Goal: Task Accomplishment & Management: Complete application form

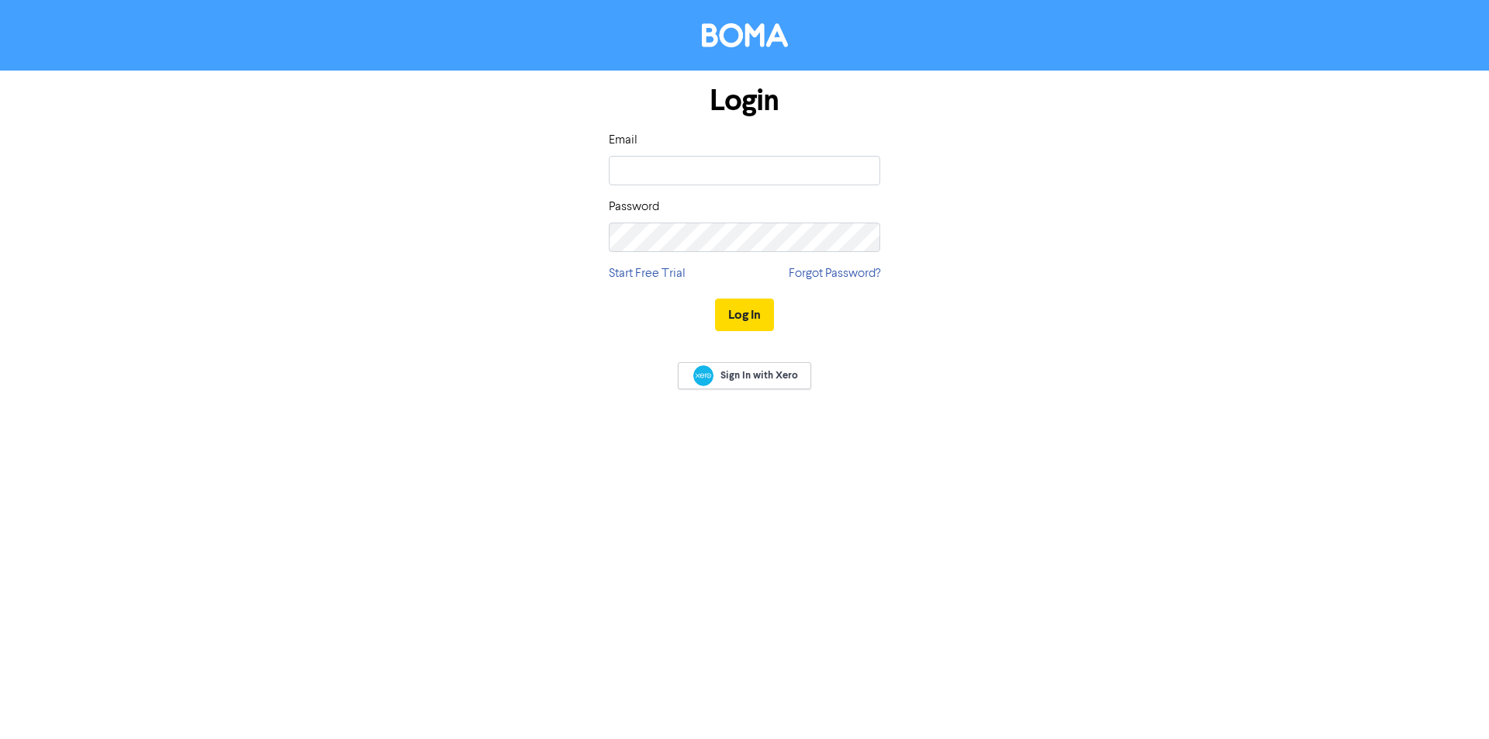
type input "[EMAIL_ADDRESS][DOMAIN_NAME]"
click at [675, 221] on div "Password" at bounding box center [744, 225] width 271 height 54
click at [715, 299] on button "Log In" at bounding box center [744, 315] width 59 height 33
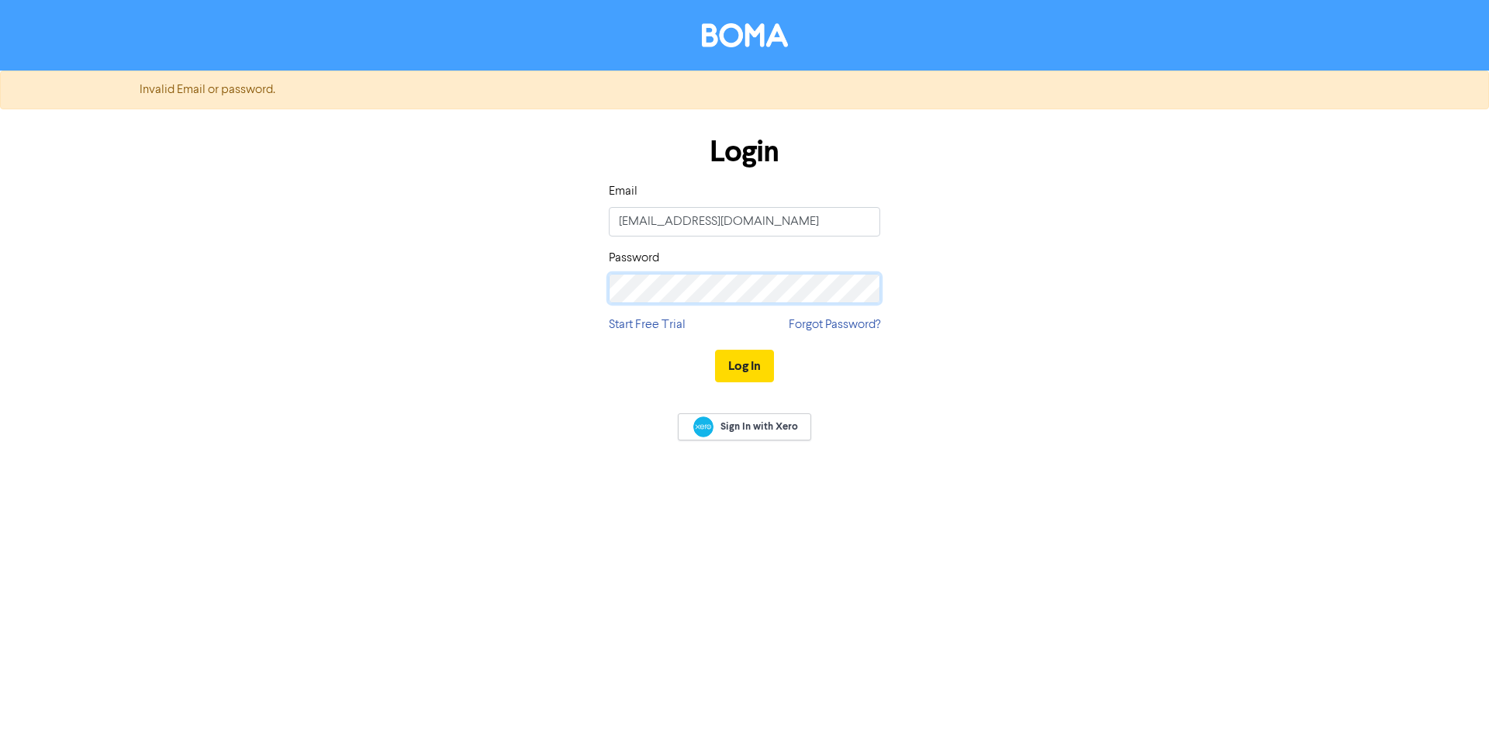
click at [715, 350] on button "Log In" at bounding box center [744, 366] width 59 height 33
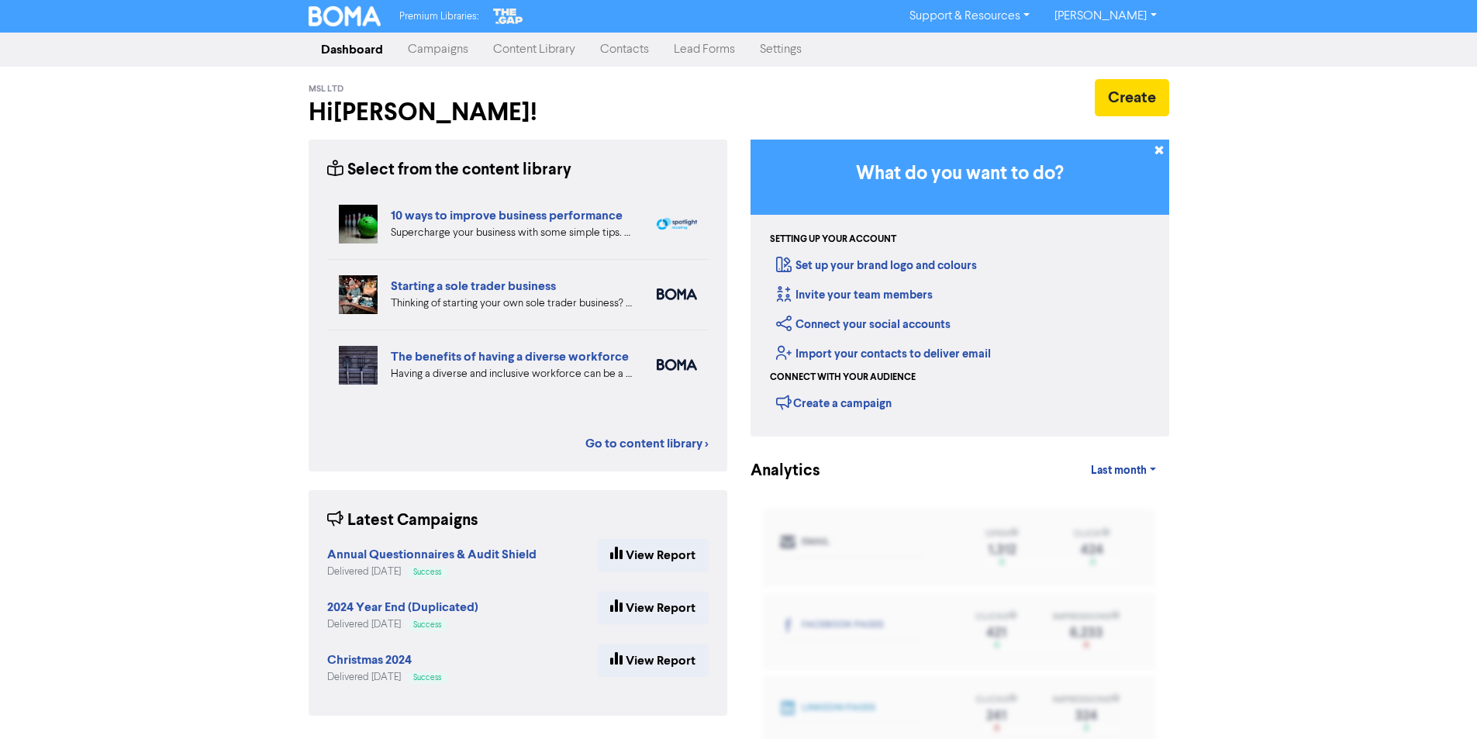
click at [613, 54] on link "Contacts" at bounding box center [625, 49] width 74 height 31
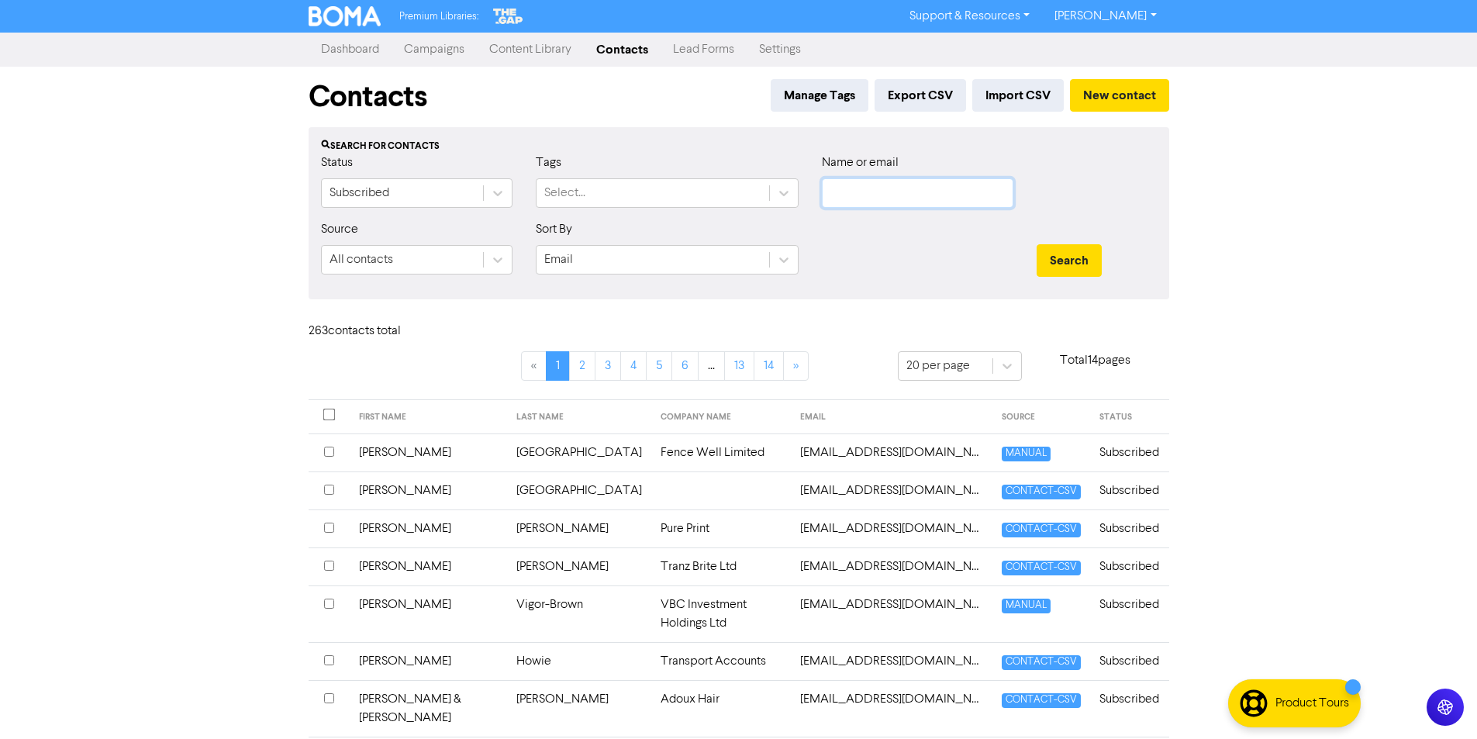
click at [867, 186] on input "text" at bounding box center [918, 192] width 192 height 29
type input "duty"
click at [1037, 244] on button "Search" at bounding box center [1069, 260] width 65 height 33
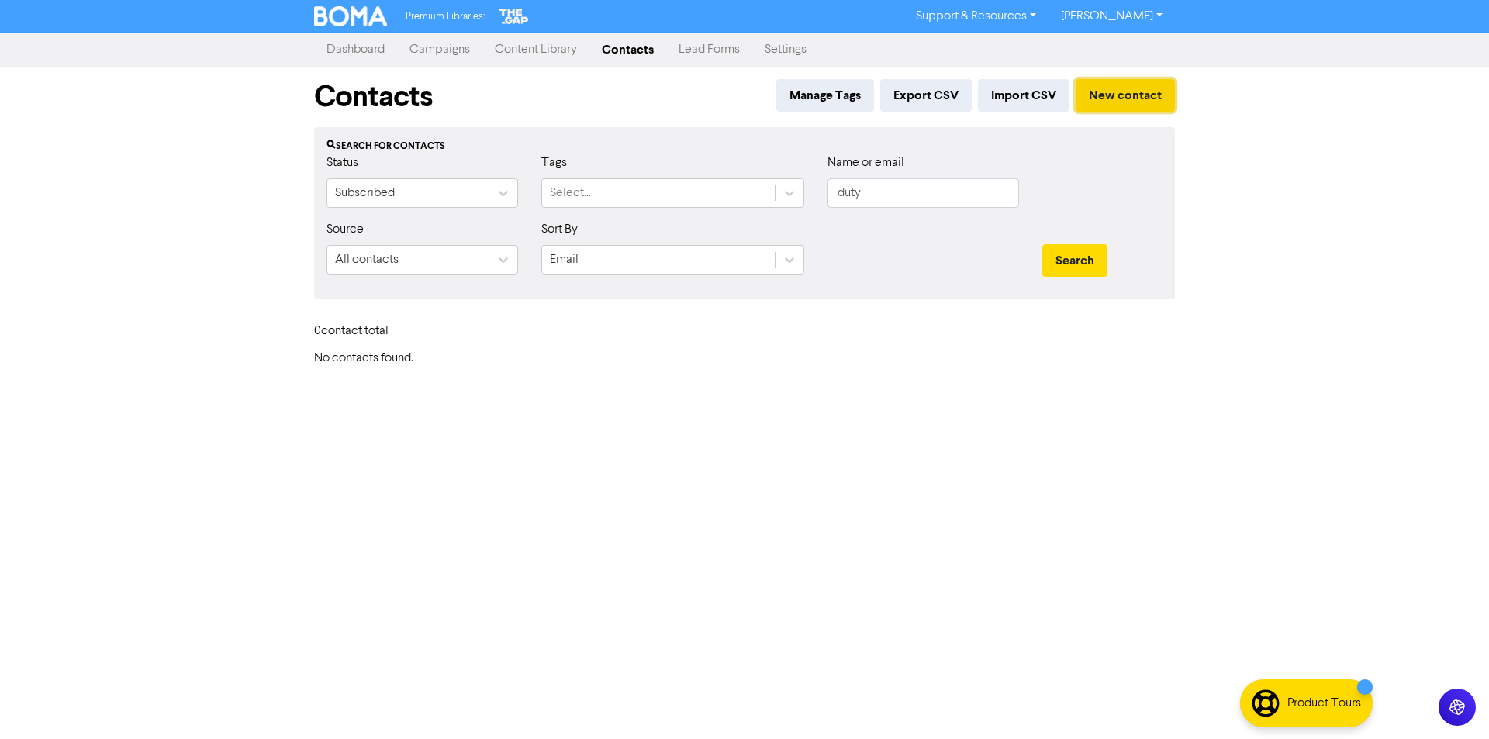
click at [1122, 98] on button "New contact" at bounding box center [1124, 95] width 99 height 33
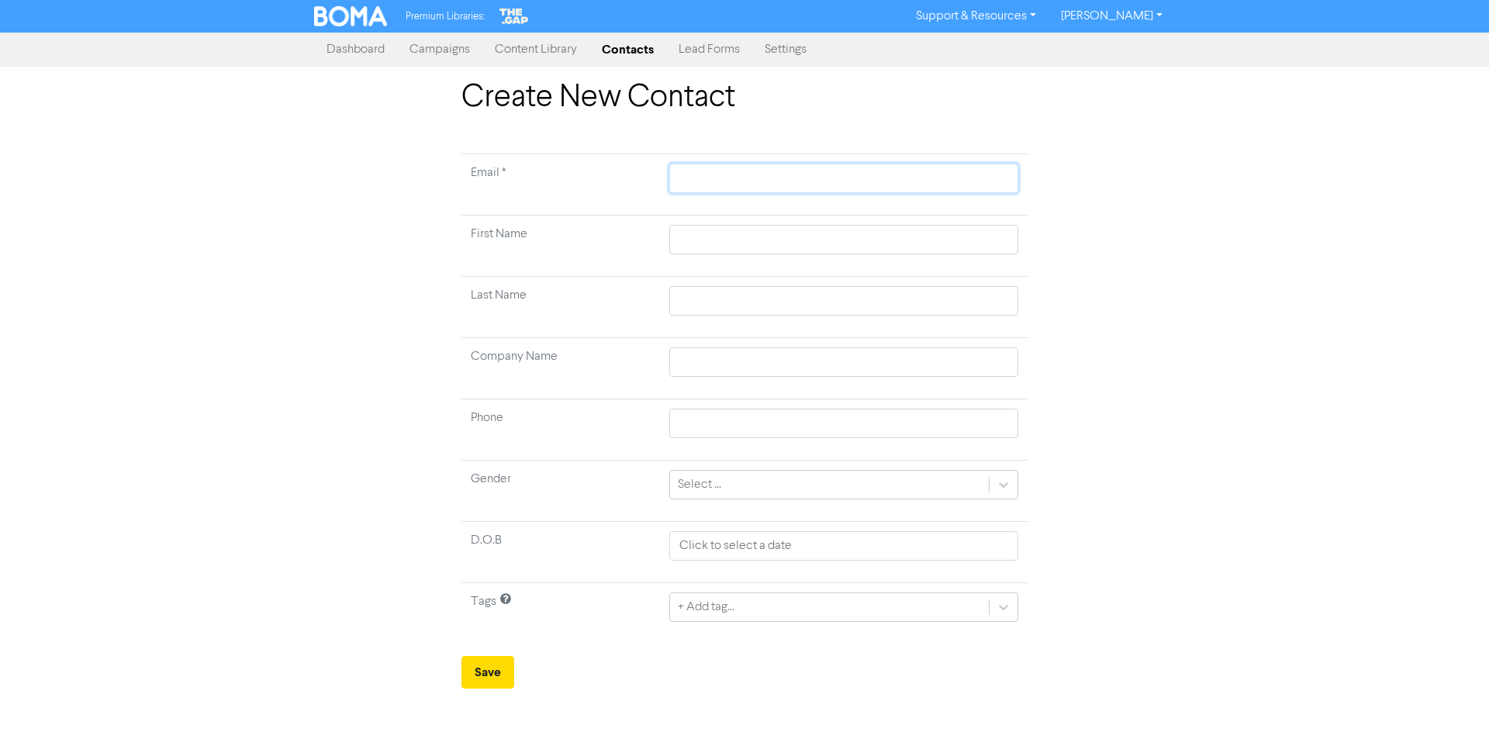
click at [709, 178] on input "text" at bounding box center [843, 178] width 349 height 29
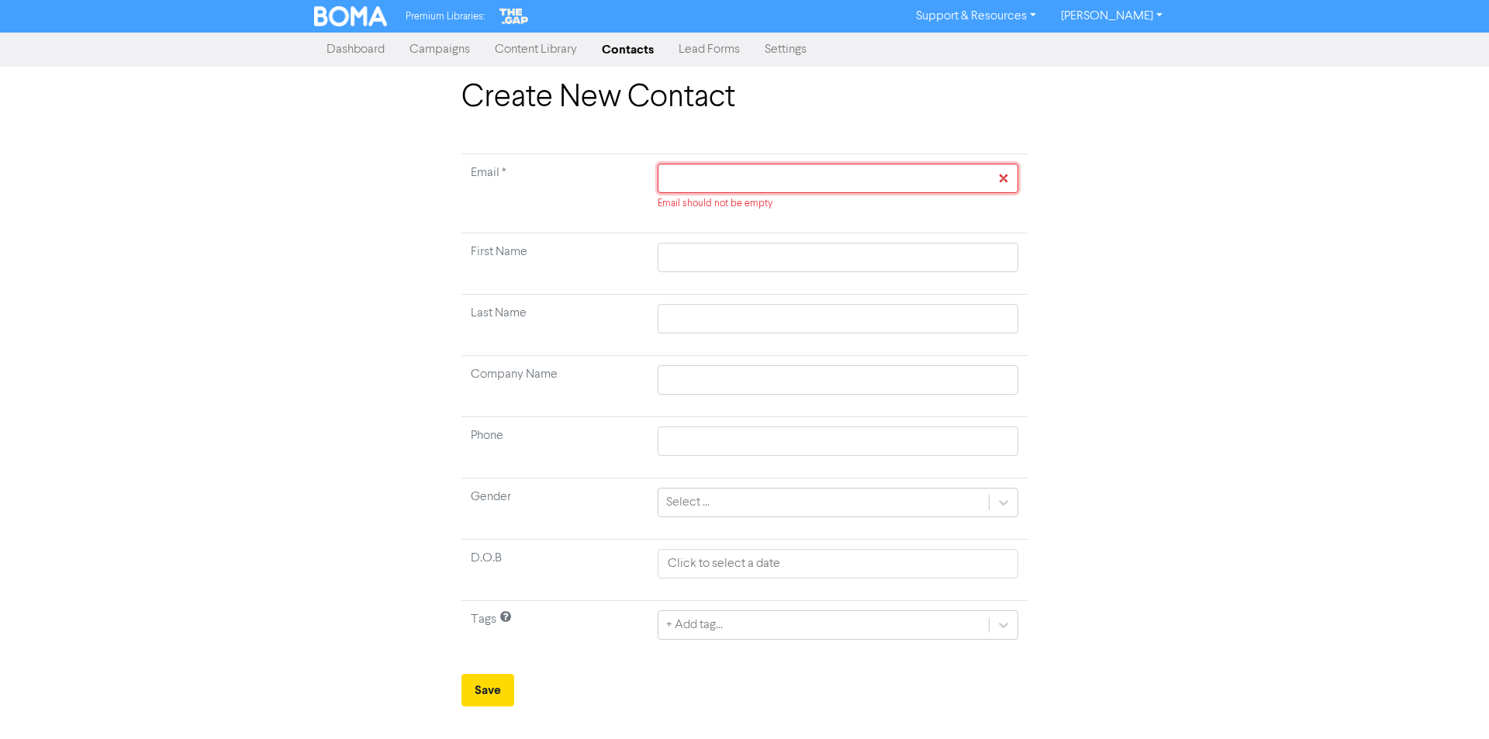
click at [704, 176] on input "text" at bounding box center [838, 178] width 361 height 29
paste input "[EMAIL_ADDRESS][DOMAIN_NAME]"
type input "[EMAIL_ADDRESS][DOMAIN_NAME]"
click at [673, 179] on input "[EMAIL_ADDRESS][DOMAIN_NAME]" at bounding box center [838, 178] width 361 height 29
type input "[EMAIL_ADDRESS][DOMAIN_NAME]"
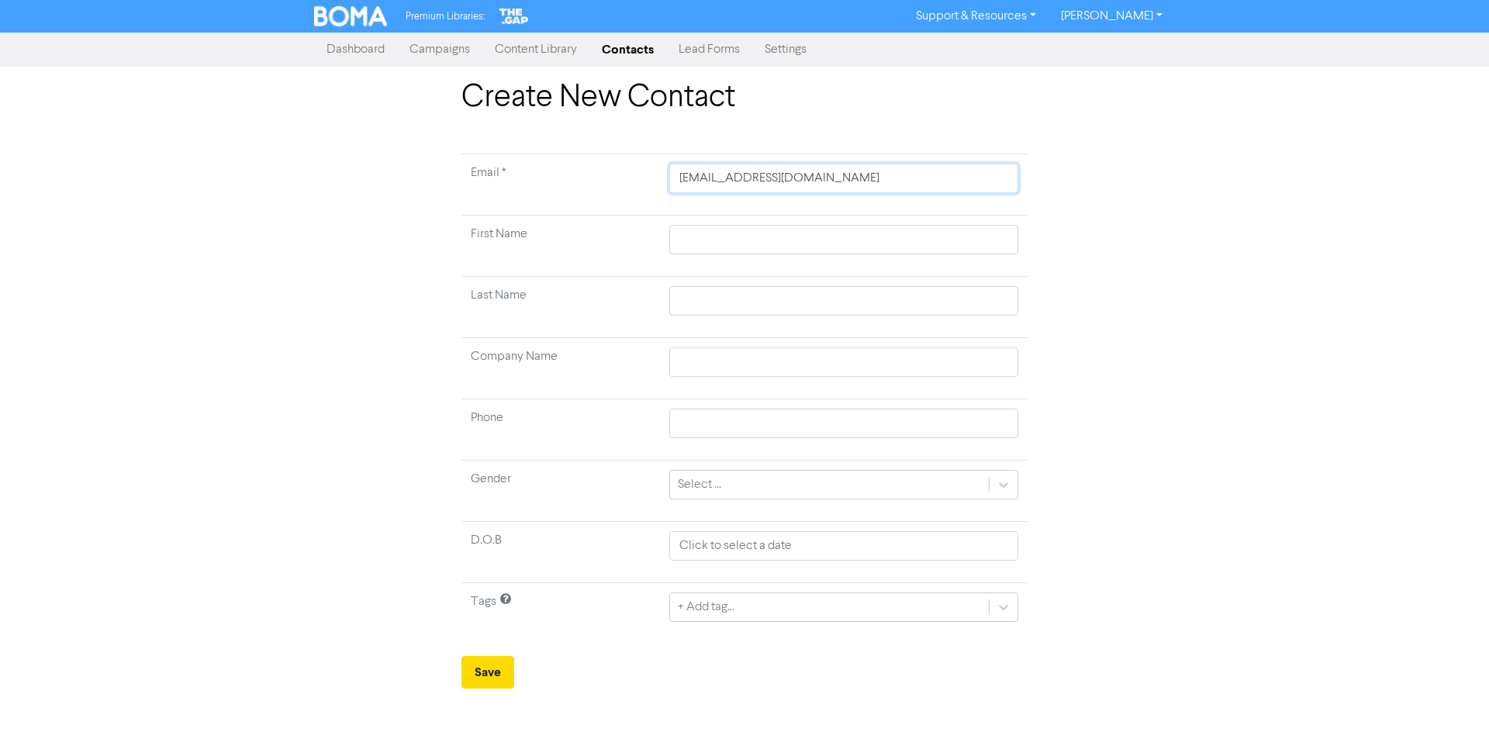
type input "[EMAIL_ADDRESS][DOMAIN_NAME]"
click at [734, 235] on input "text" at bounding box center [843, 239] width 349 height 29
click at [927, 358] on input "text" at bounding box center [843, 361] width 349 height 29
drag, startPoint x: 705, startPoint y: 366, endPoint x: 743, endPoint y: 366, distance: 38.0
click at [705, 366] on input "text" at bounding box center [843, 361] width 349 height 29
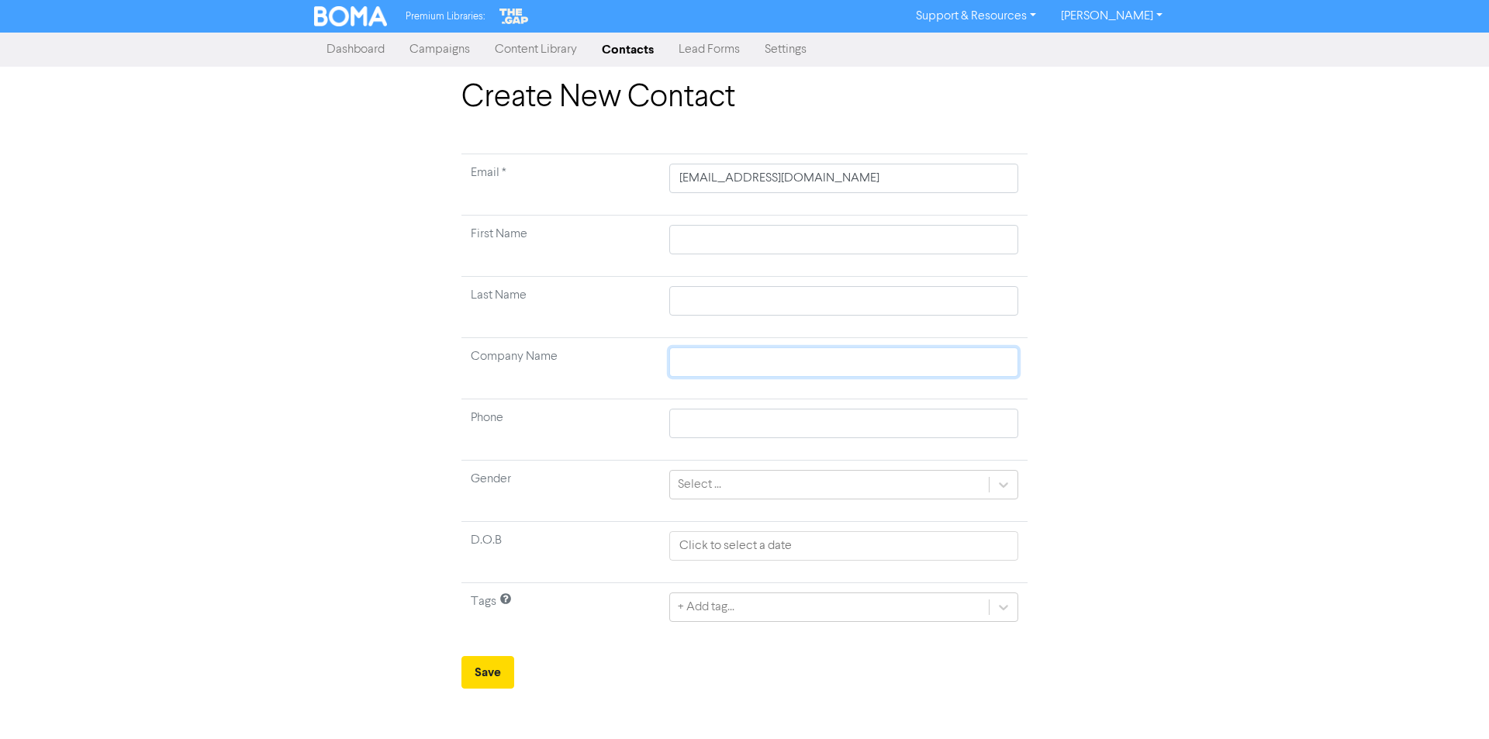
paste input "Duty Managed Ltd"
type input "Duty Managed Ltd"
click at [1190, 376] on div "Create New Contact Email * [EMAIL_ADDRESS][DOMAIN_NAME] First Name Last Name Co…" at bounding box center [744, 383] width 1489 height 609
click at [487, 677] on button "Save" at bounding box center [487, 672] width 53 height 33
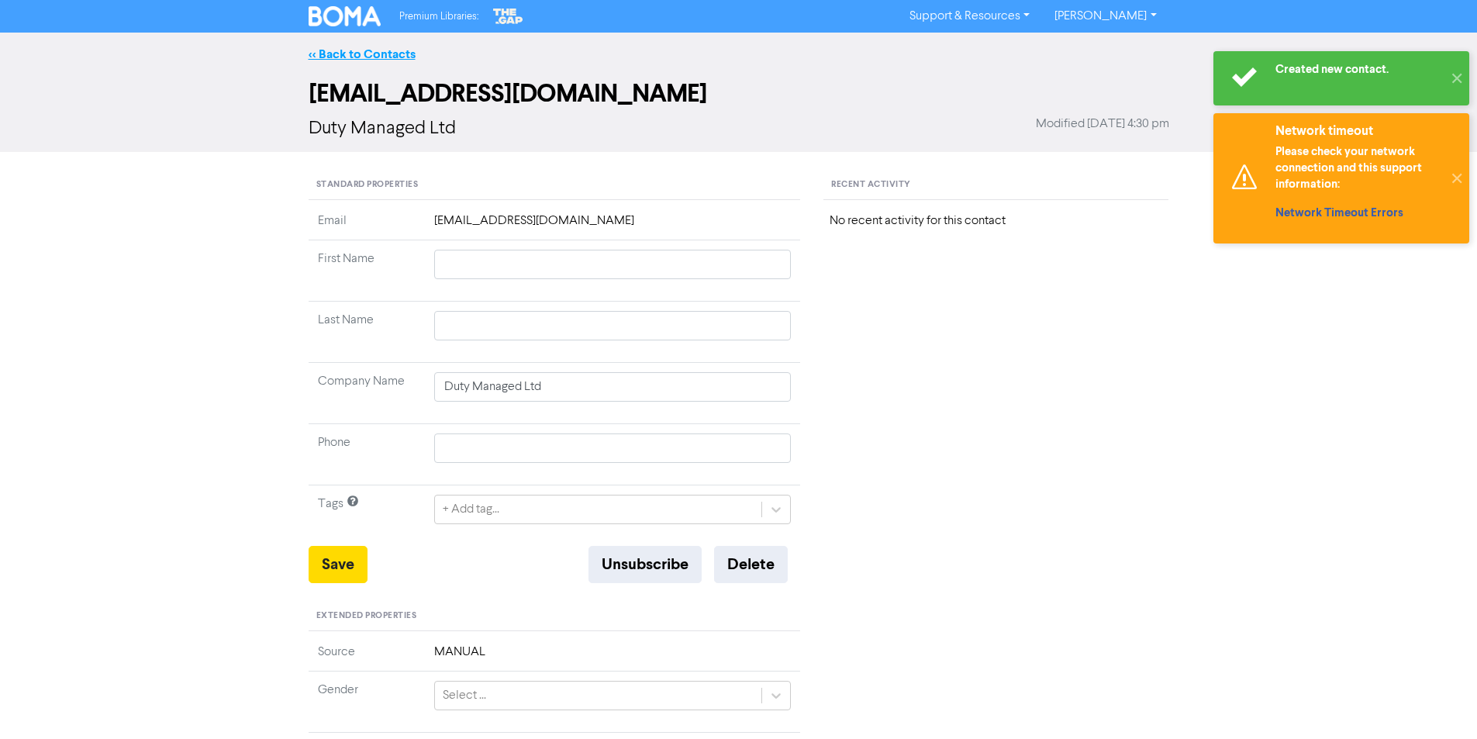
click at [389, 55] on link "<< Back to Contacts" at bounding box center [362, 55] width 107 height 16
